Goal: Information Seeking & Learning: Find specific page/section

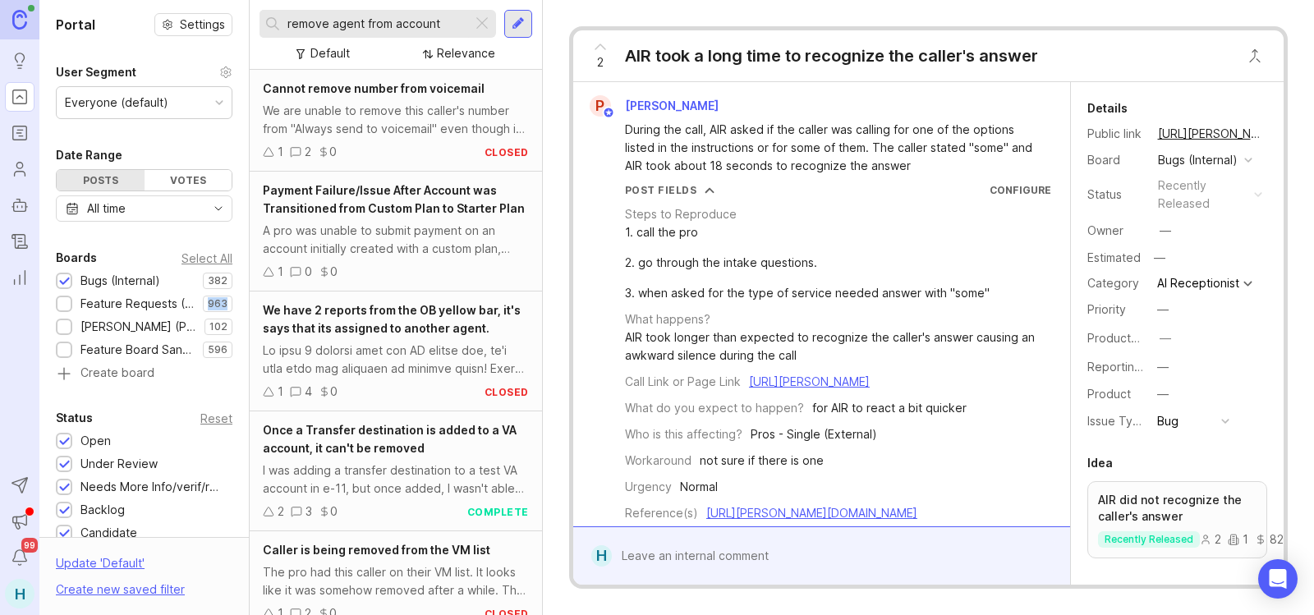
click at [66, 316] on div "Bugs (Internal) 382 1 Feature Requests (Internal) 963 1 [PERSON_NAME][URL] (Pub…" at bounding box center [144, 327] width 177 height 110
click at [71, 311] on div "Feature Requests (Internal)" at bounding box center [129, 304] width 147 height 18
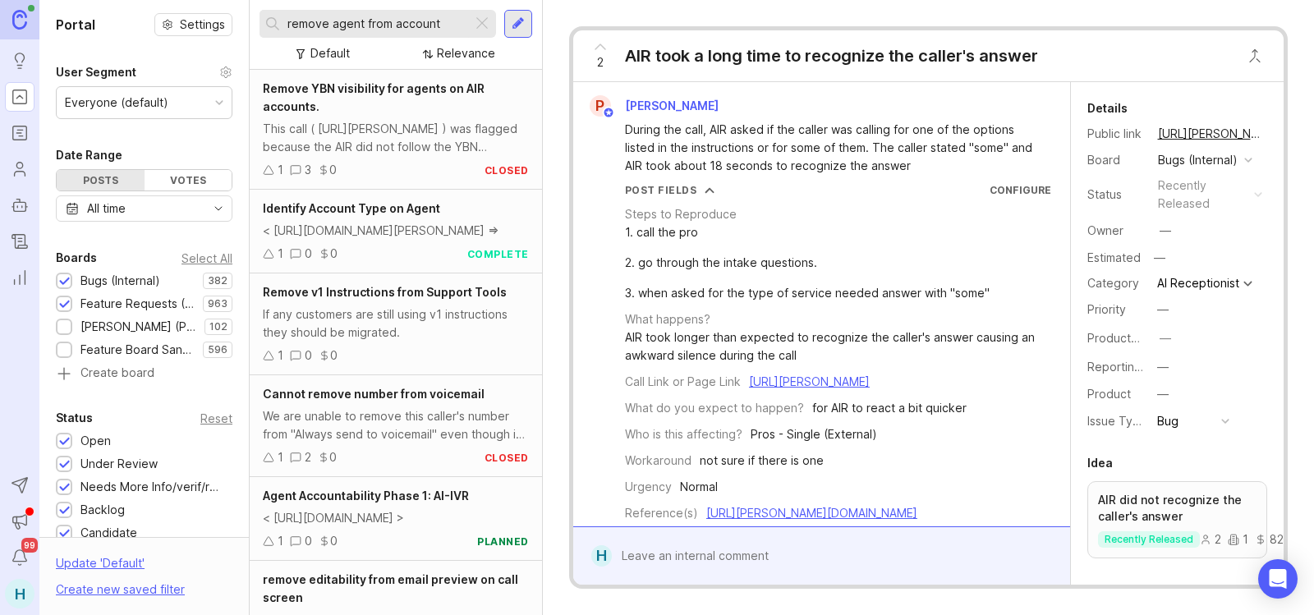
click at [58, 281] on div at bounding box center [64, 281] width 16 height 16
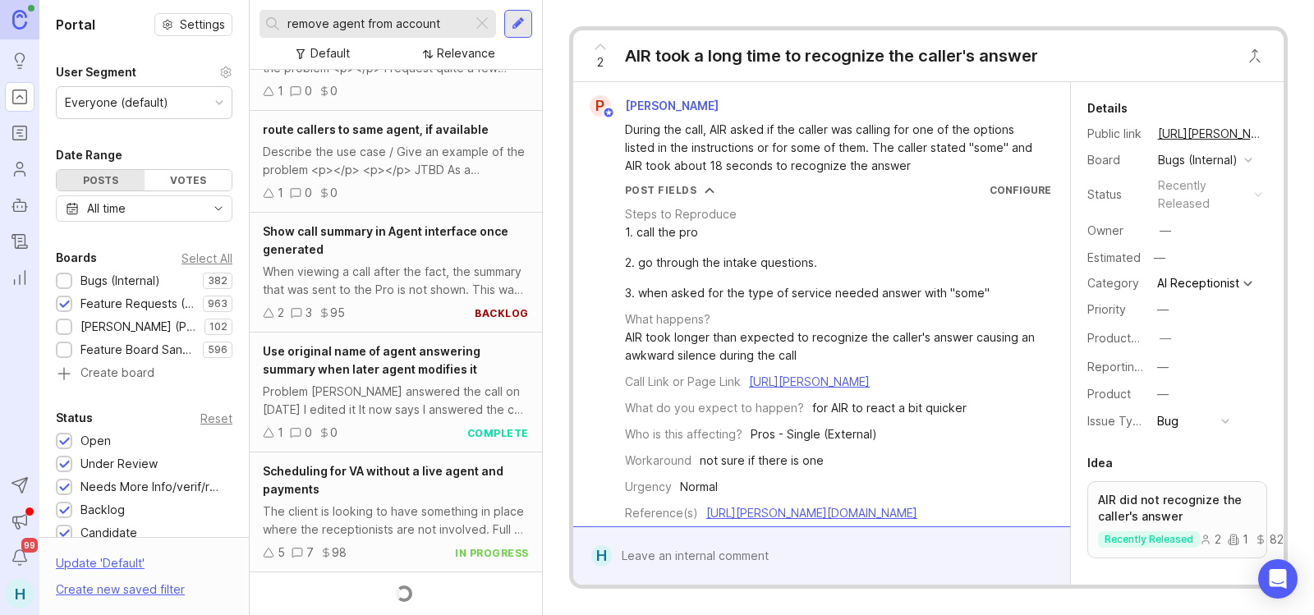
scroll to position [2782, 0]
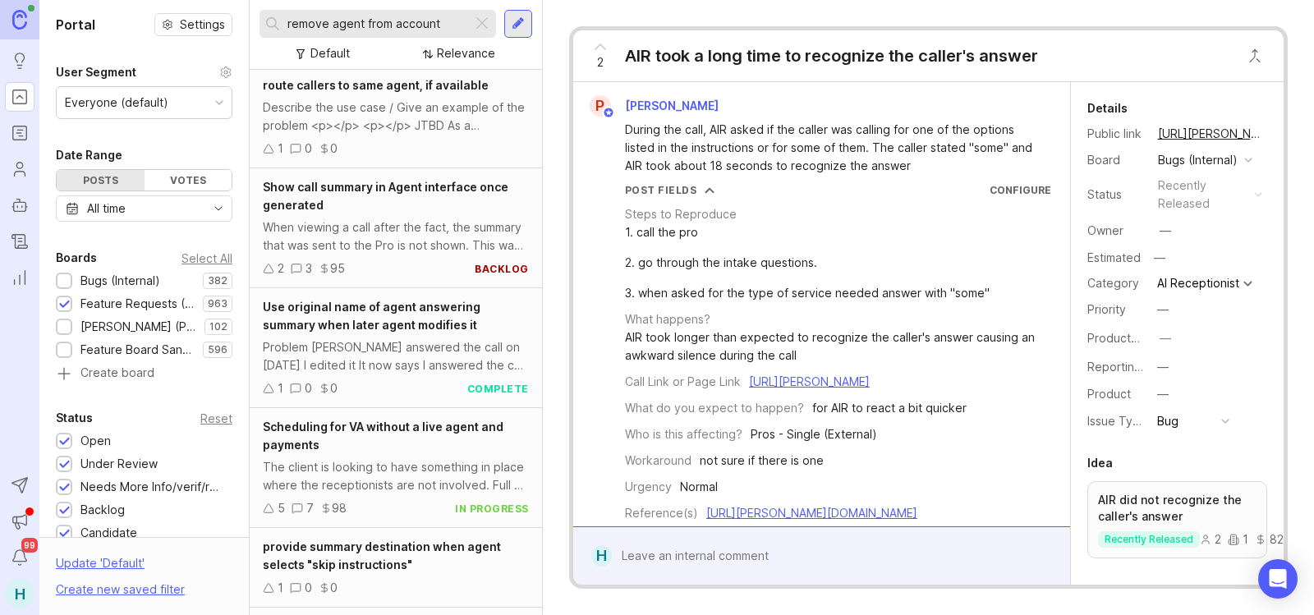
drag, startPoint x: 450, startPoint y: 23, endPoint x: 369, endPoint y: 45, distance: 84.2
click at [369, 45] on div "remove agent from account Default Relevance" at bounding box center [396, 35] width 292 height 70
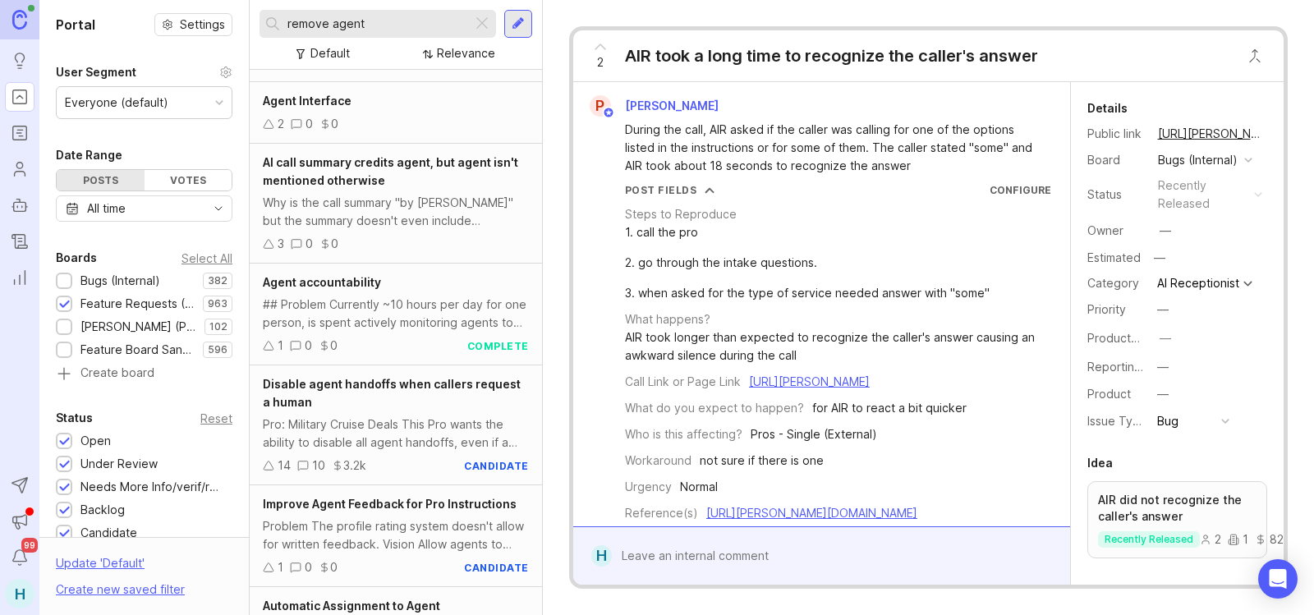
scroll to position [246, 0]
click at [421, 295] on div "## Problem Currently ~10 hours per day for one person, is spent actively monito…" at bounding box center [396, 313] width 266 height 36
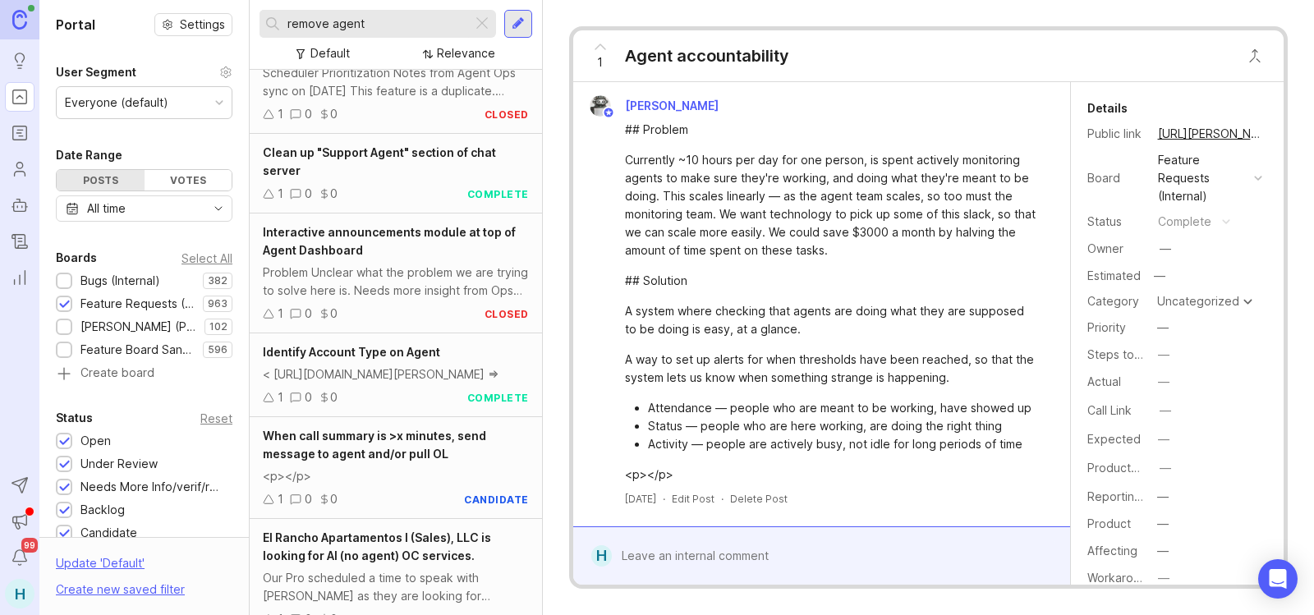
scroll to position [4626, 0]
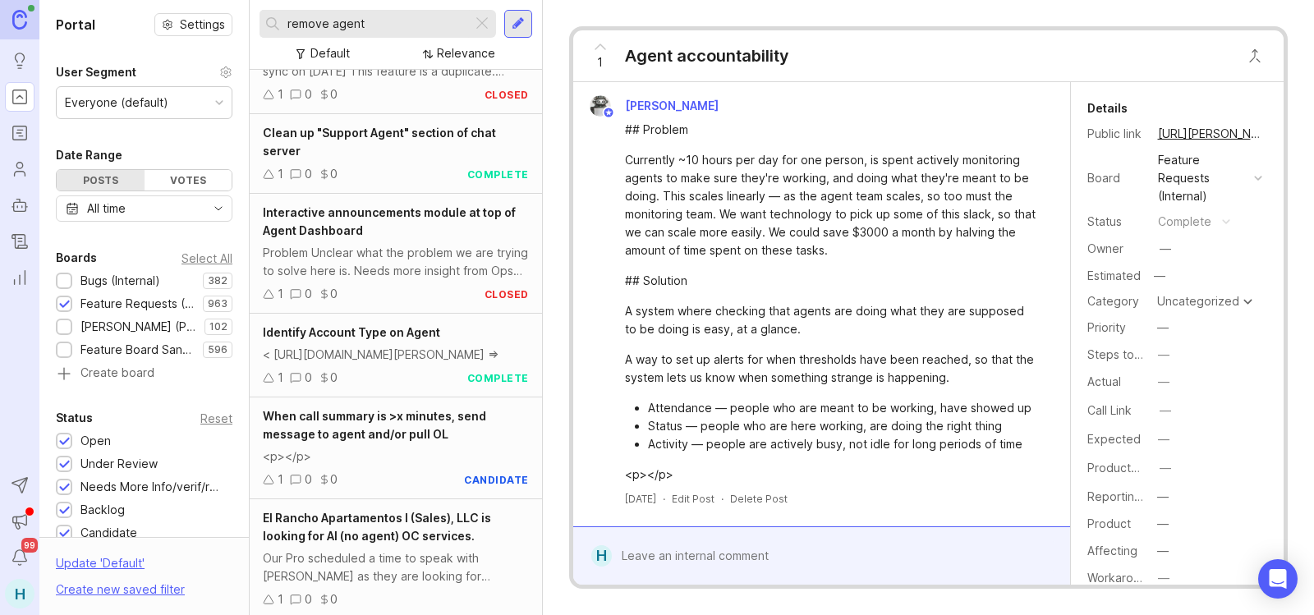
click at [443, 364] on div "< [URL][DOMAIN_NAME][PERSON_NAME] =>" at bounding box center [396, 355] width 266 height 18
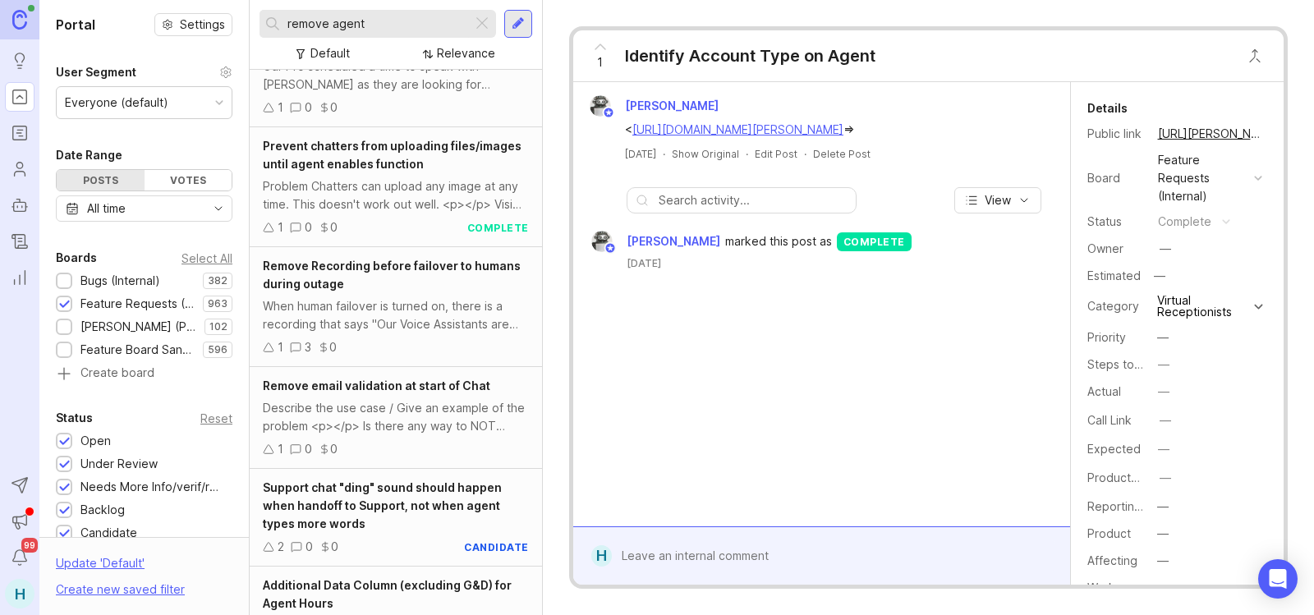
scroll to position [5138, 0]
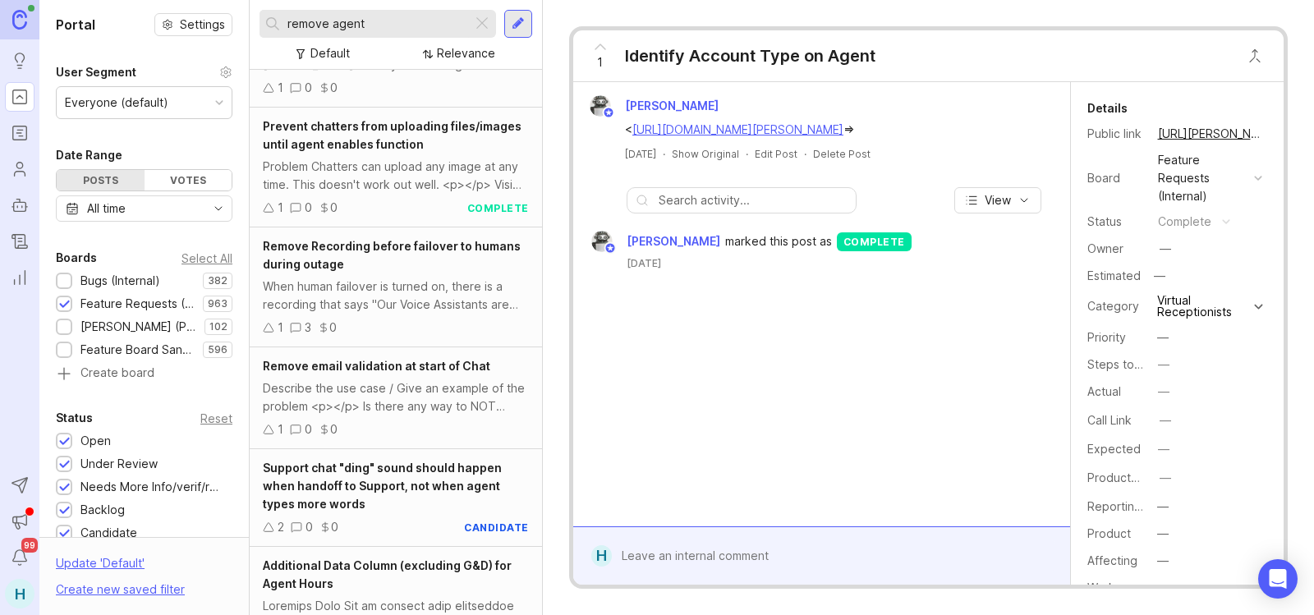
drag, startPoint x: 424, startPoint y: 21, endPoint x: 229, endPoint y: 21, distance: 194.6
click at [229, 21] on div "Portal Settings User Segment Everyone (default) Date Range Posts Votes All time…" at bounding box center [676, 307] width 1274 height 615
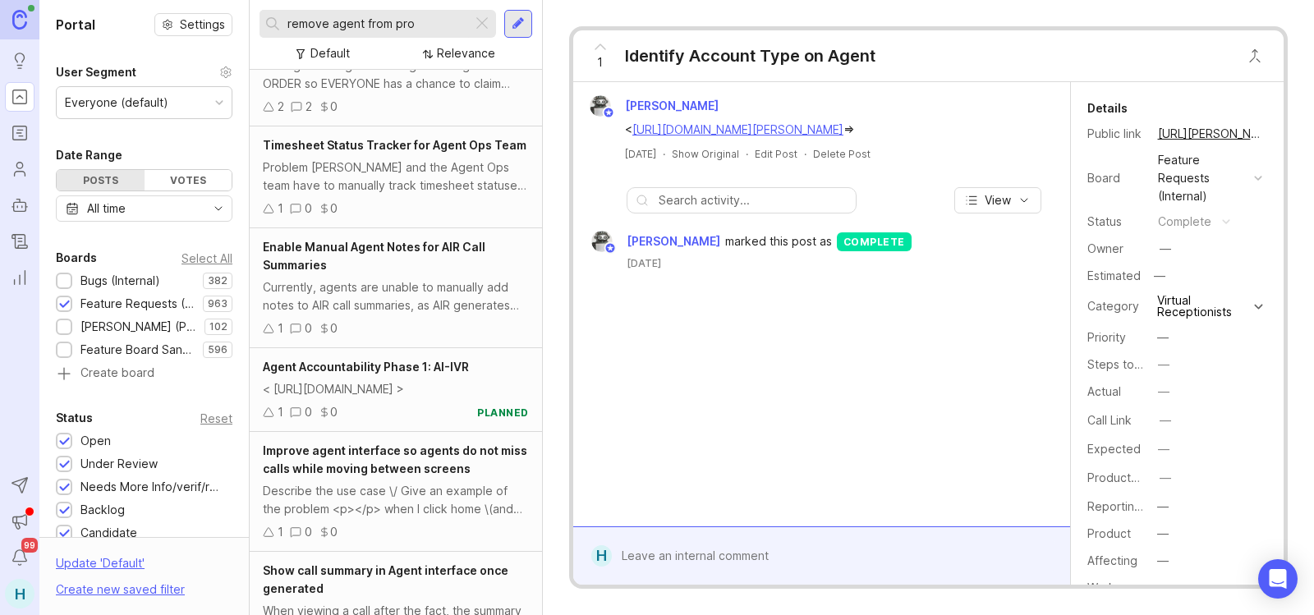
scroll to position [2937, 0]
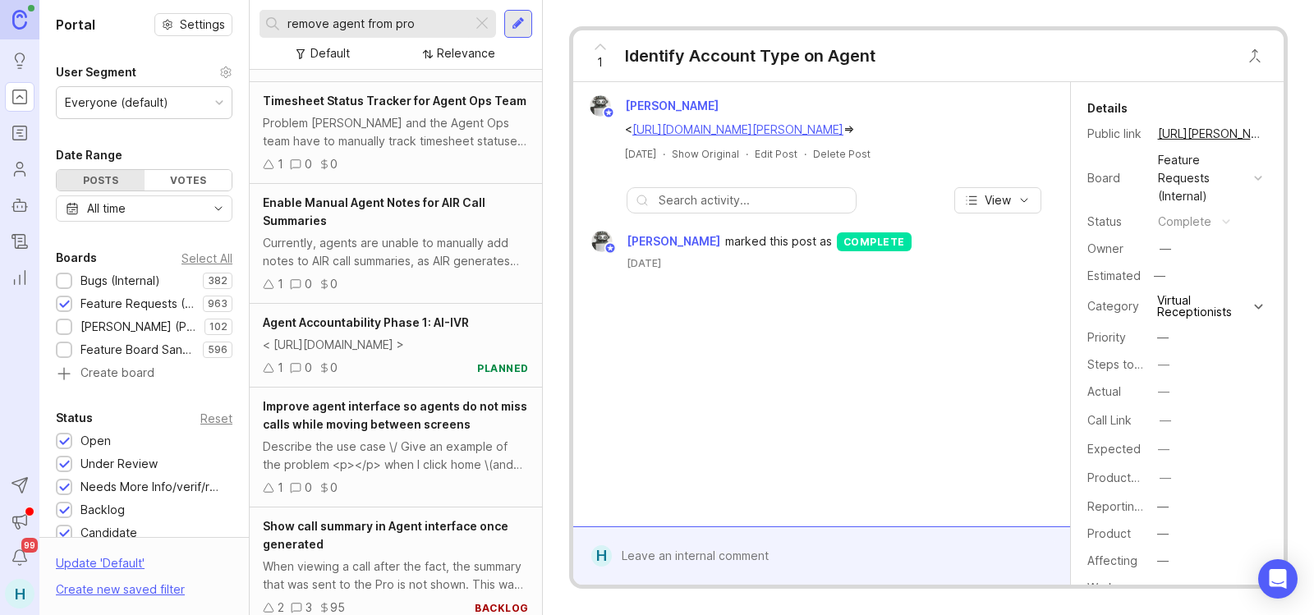
click at [370, 354] on div "< [URL][DOMAIN_NAME] >" at bounding box center [396, 345] width 266 height 18
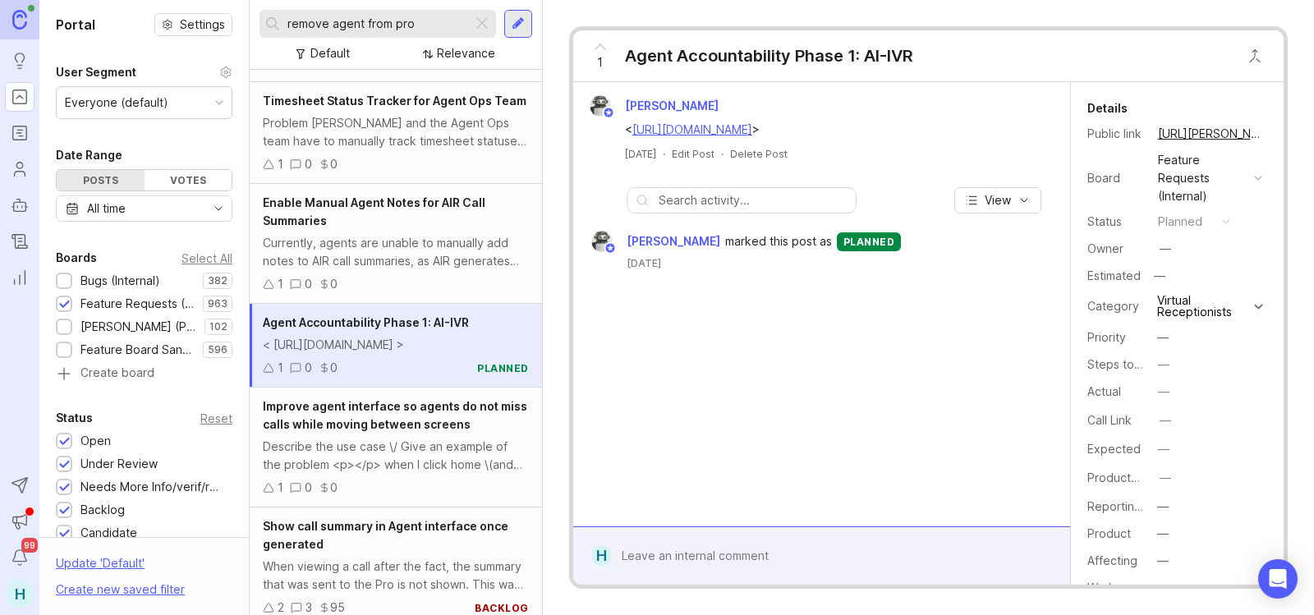
drag, startPoint x: 424, startPoint y: 24, endPoint x: 123, endPoint y: 2, distance: 301.2
click at [123, 2] on div "Portal Settings User Segment Everyone (default) Date Range Posts Votes All time…" at bounding box center [676, 307] width 1274 height 615
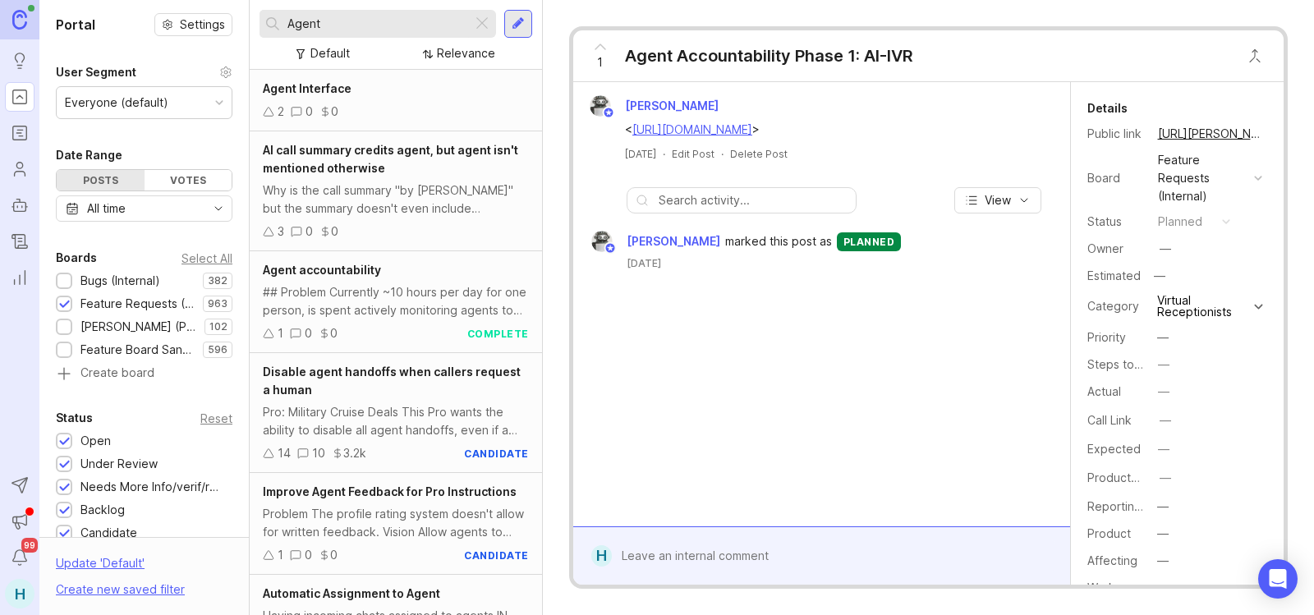
scroll to position [403, 0]
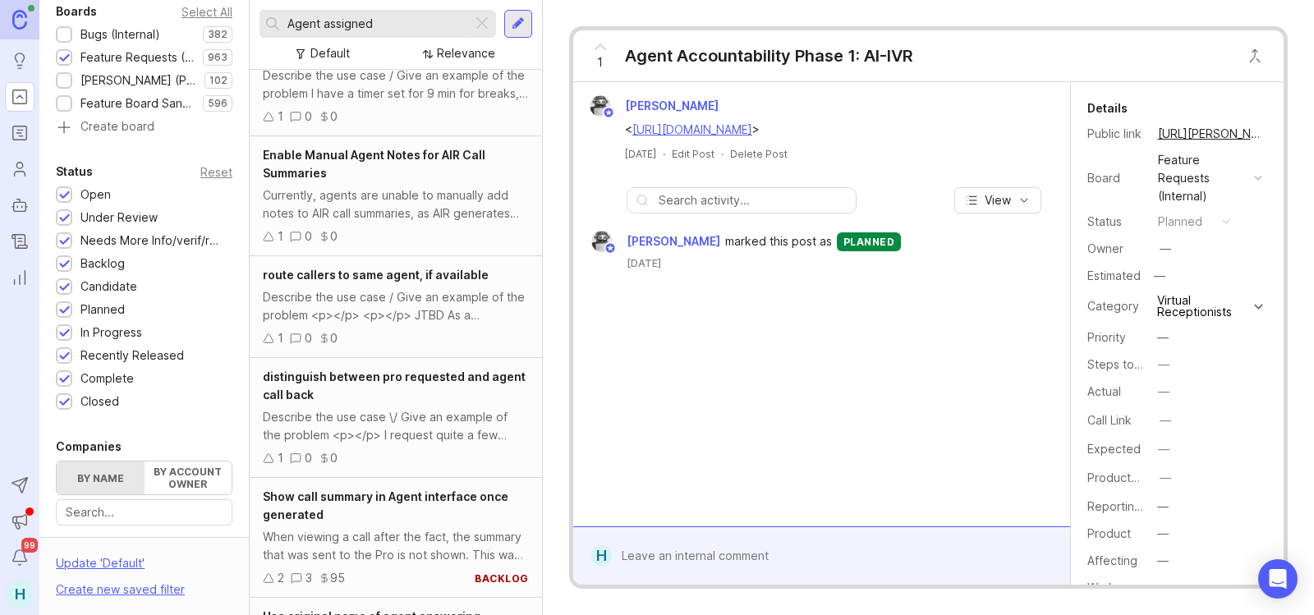
scroll to position [1428, 0]
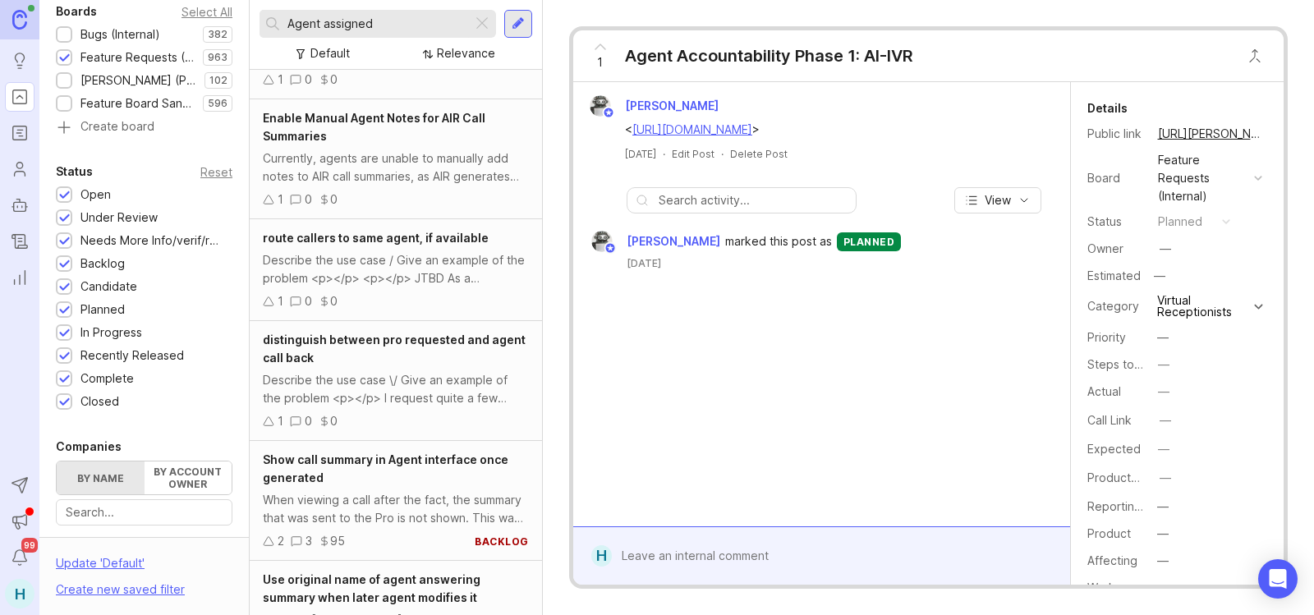
click at [381, 245] on span "route callers to same agent, if available" at bounding box center [376, 238] width 226 height 14
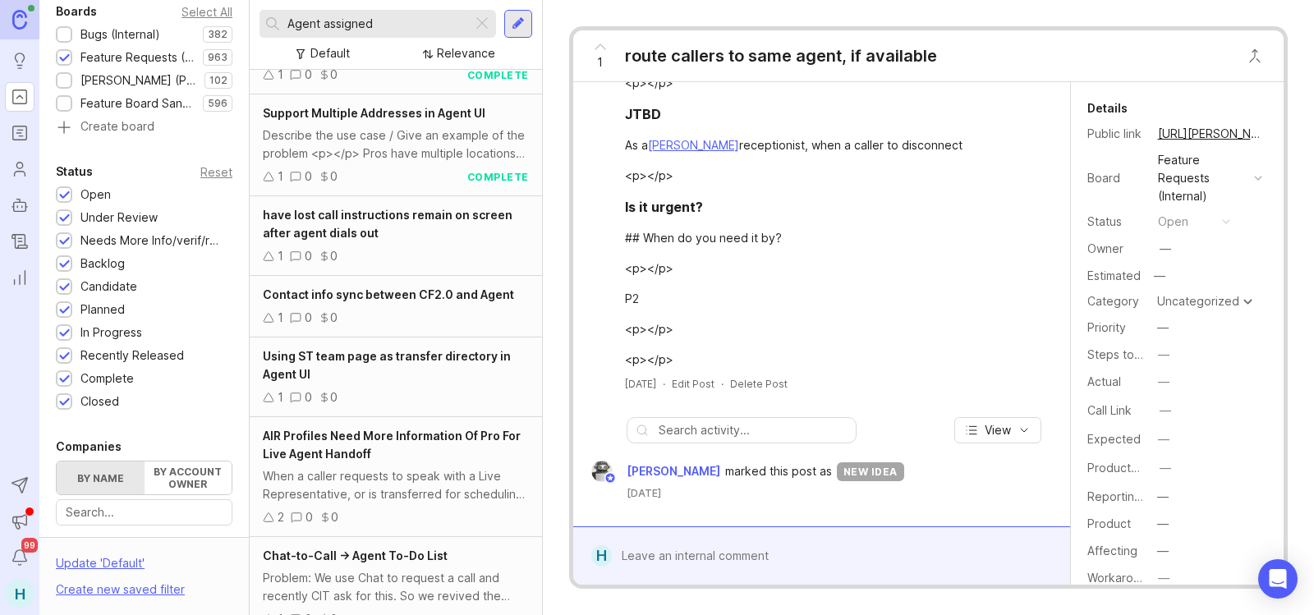
scroll to position [3584, 0]
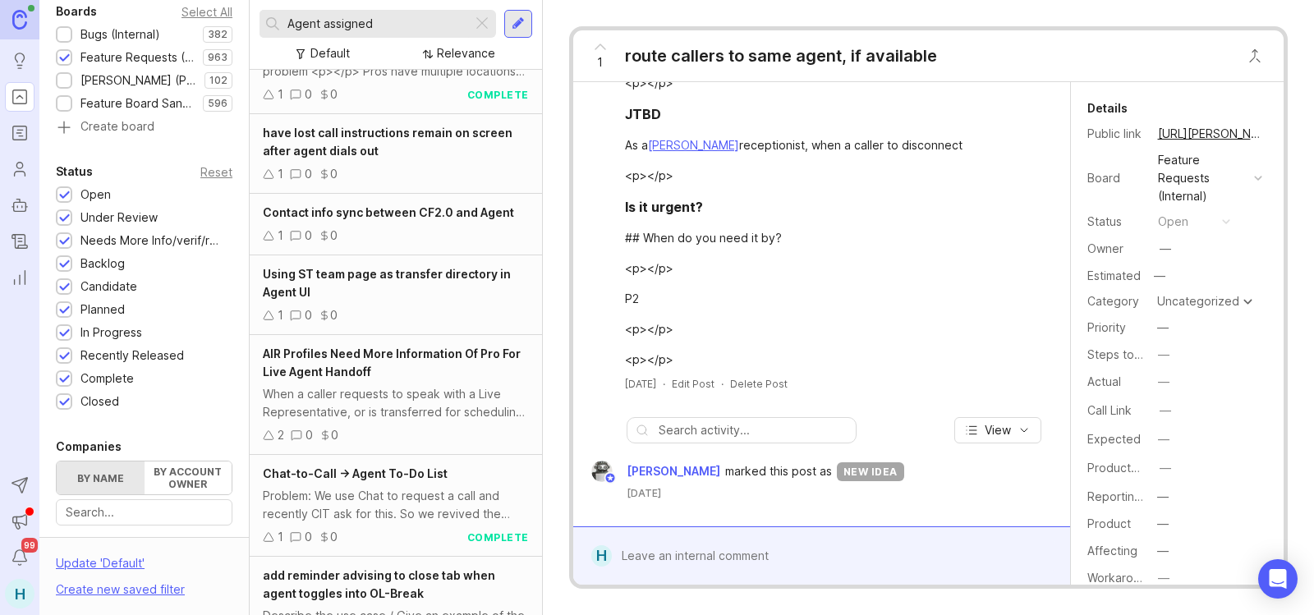
drag, startPoint x: 359, startPoint y: 21, endPoint x: 219, endPoint y: 12, distance: 139.9
click at [219, 12] on div "Portal Settings User Segment Everyone (default) Date Range Posts Votes All time…" at bounding box center [676, 307] width 1274 height 615
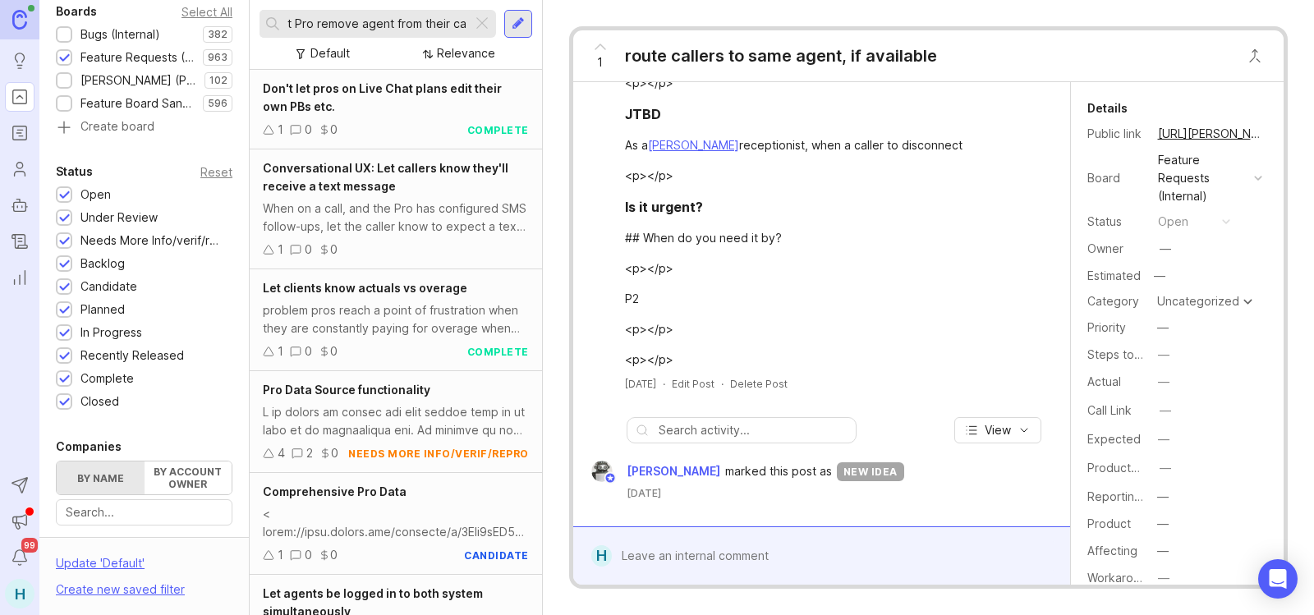
scroll to position [0, 18]
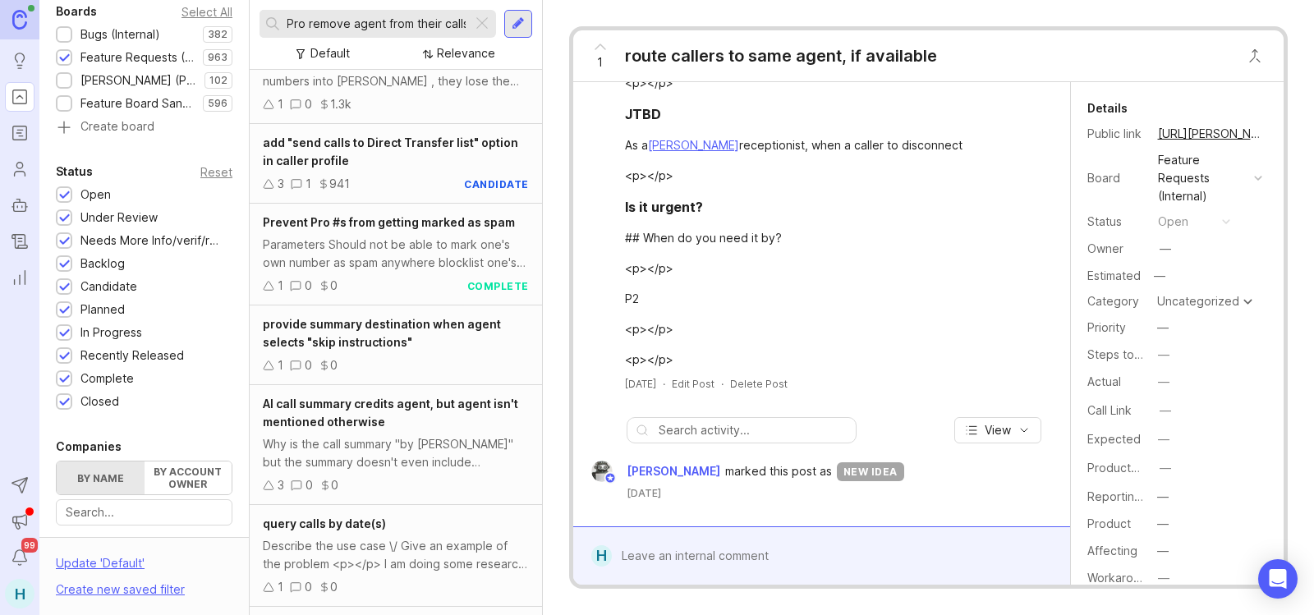
scroll to position [4313, 0]
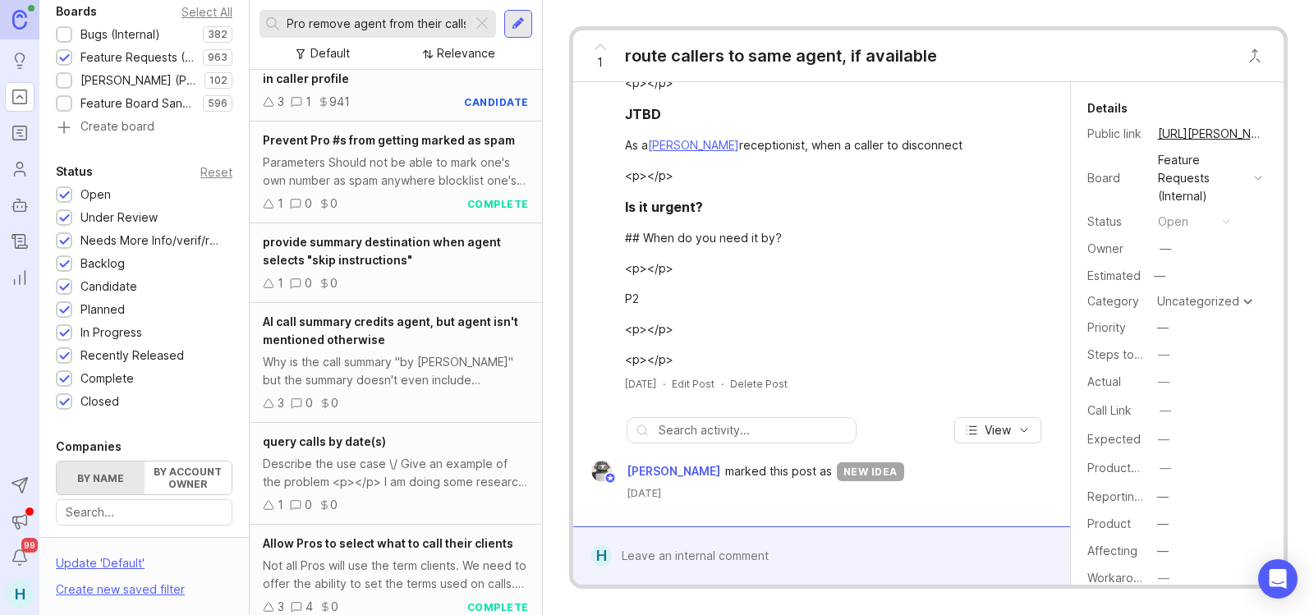
type input "let Pro remove agent from their calls"
